Goal: Transaction & Acquisition: Subscribe to service/newsletter

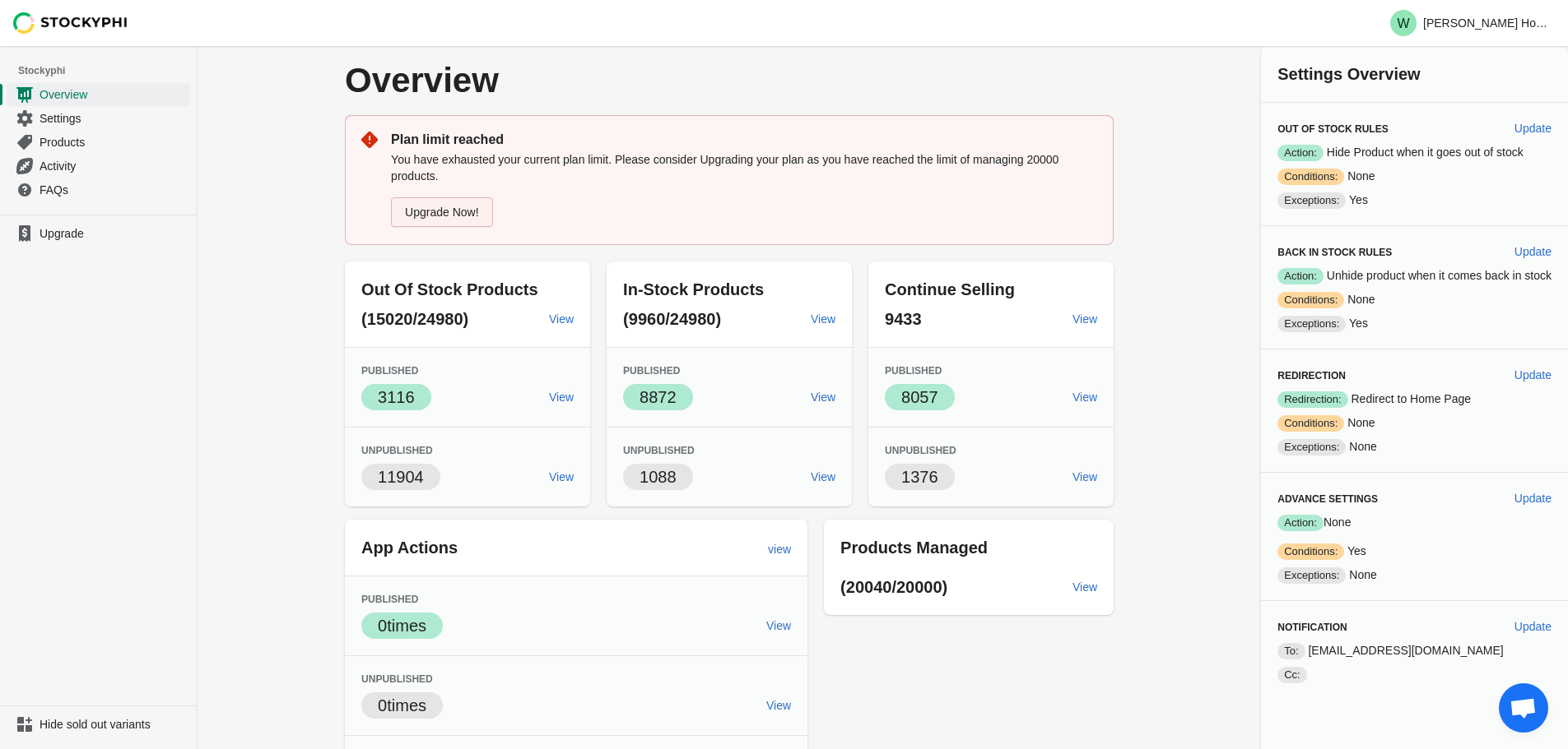
click at [432, 210] on link "Upgrade Now!" at bounding box center [443, 212] width 102 height 30
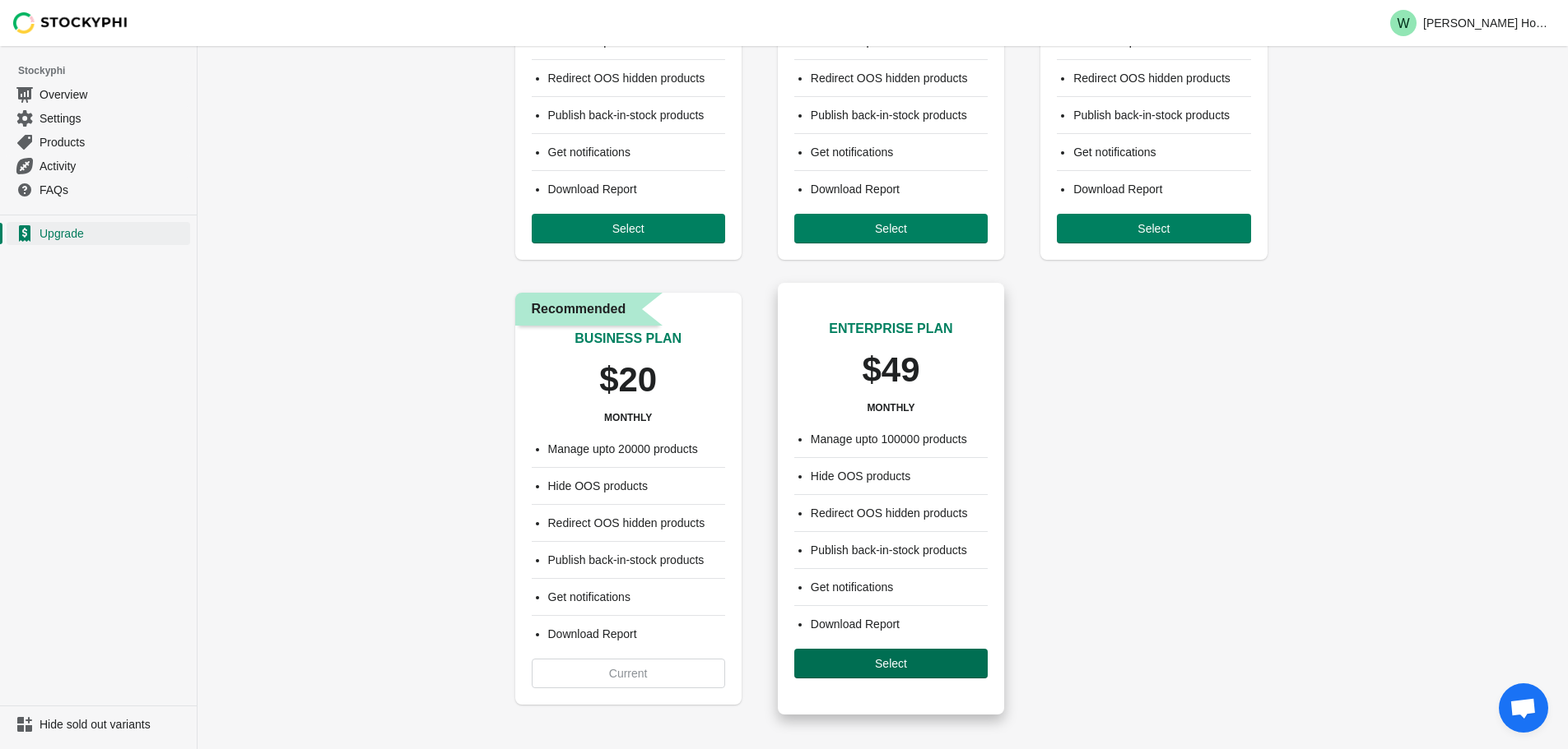
scroll to position [246, 0]
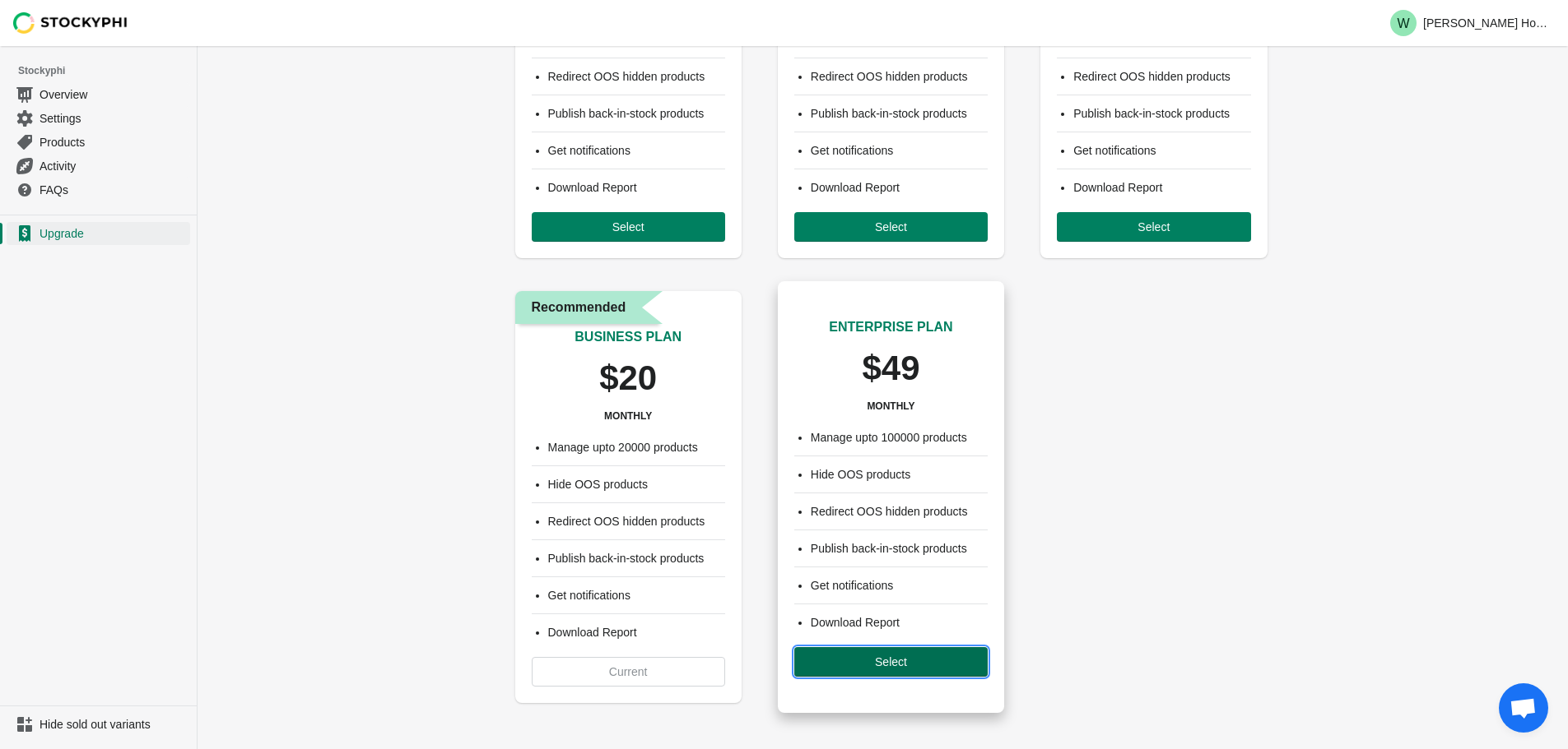
click at [872, 673] on button "Select" at bounding box center [891, 662] width 194 height 30
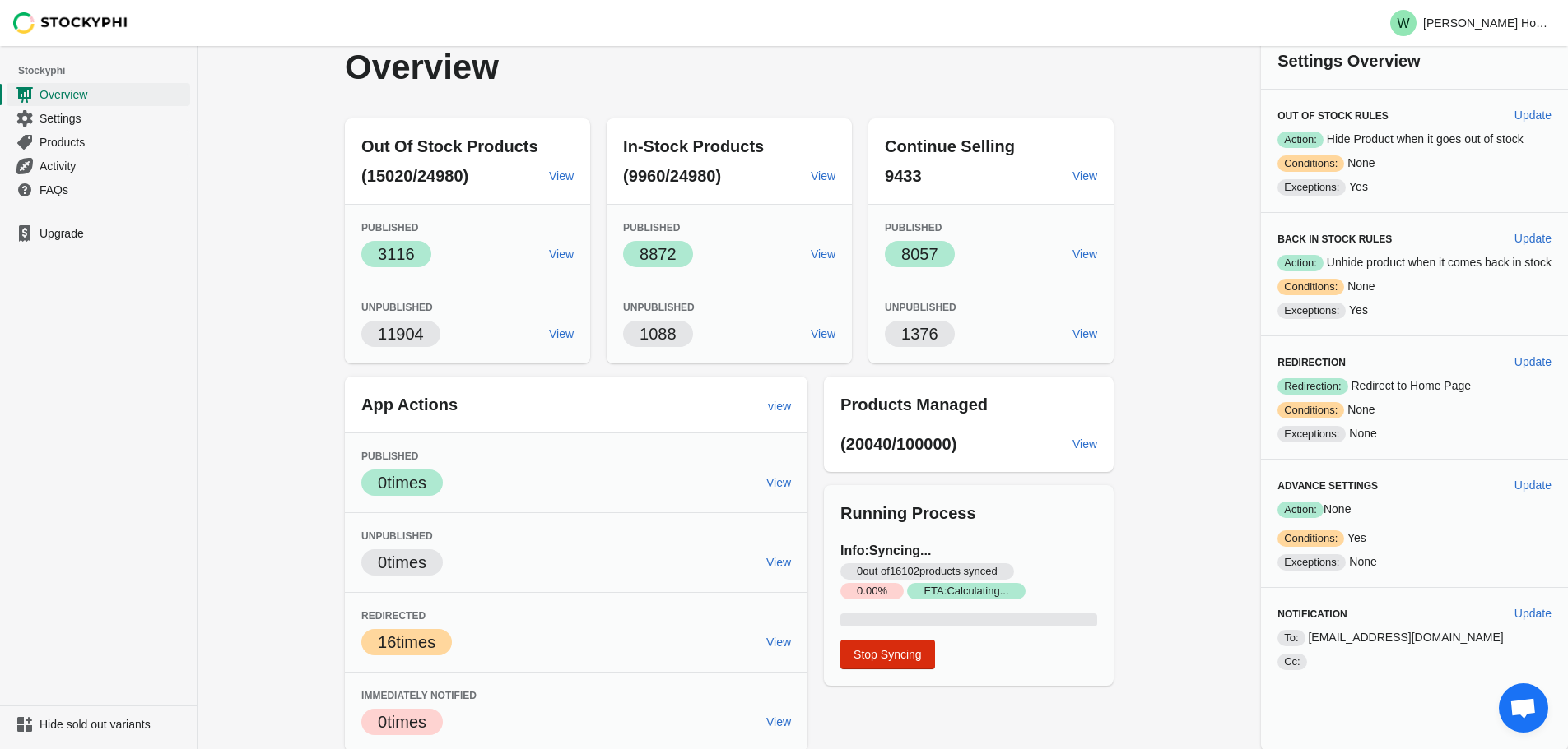
scroll to position [15, 0]
